Goal: Task Accomplishment & Management: Manage account settings

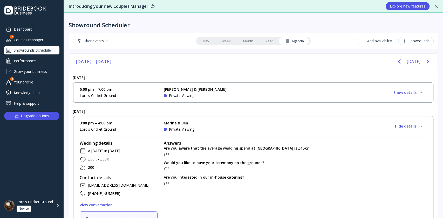
scroll to position [41, 0]
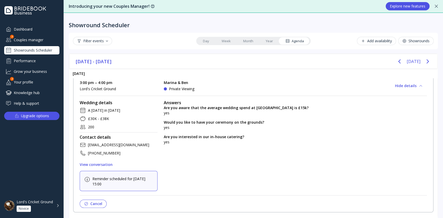
click at [27, 60] on div "Performance" at bounding box center [31, 61] width 55 height 9
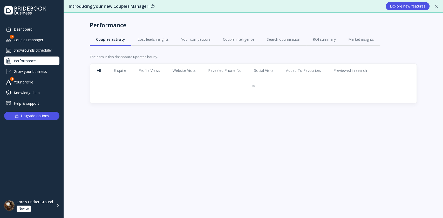
click at [26, 29] on div "Dashboard" at bounding box center [31, 29] width 55 height 9
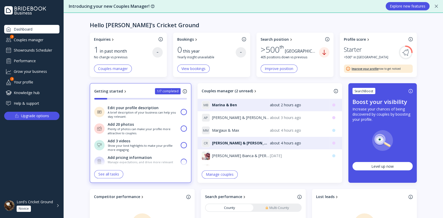
click at [33, 39] on div "Couples manager" at bounding box center [31, 40] width 55 height 9
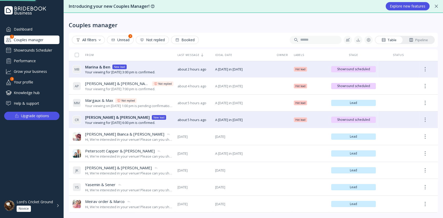
click at [89, 38] on div "All filters" at bounding box center [88, 40] width 25 height 4
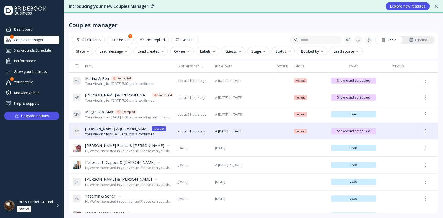
click at [259, 51] on div "Stage" at bounding box center [259, 51] width 14 height 4
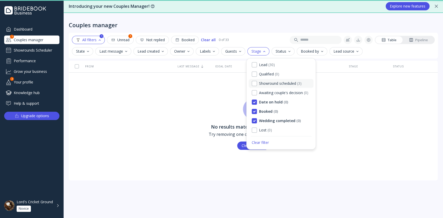
click at [253, 87] on div "Showround scheduled ( 3 )" at bounding box center [281, 83] width 65 height 9
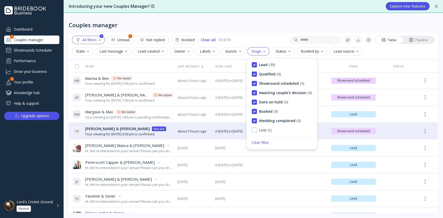
click at [270, 28] on div "Couples manager" at bounding box center [253, 21] width 369 height 16
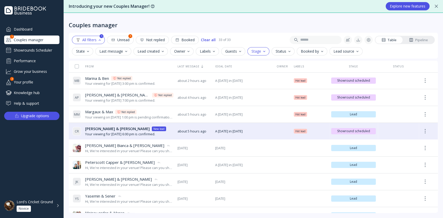
click at [101, 41] on div "All filters" at bounding box center [88, 40] width 25 height 4
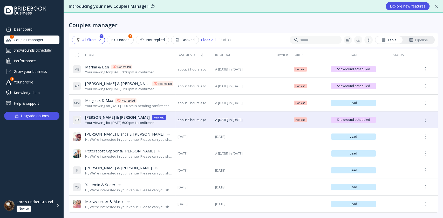
click at [427, 39] on div "Pipeline" at bounding box center [418, 40] width 19 height 5
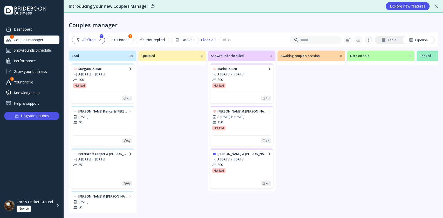
click at [326, 88] on div "Awaiting couple's decision Awaiting couple's decision 0" at bounding box center [312, 131] width 68 height 161
click at [389, 33] on div "All filters 1 Unread 1 Not replied Booked Clear all 33 of 33 Table Pipeline" at bounding box center [253, 40] width 369 height 15
click at [389, 41] on div "Table" at bounding box center [389, 40] width 15 height 5
